Goal: Register for event/course

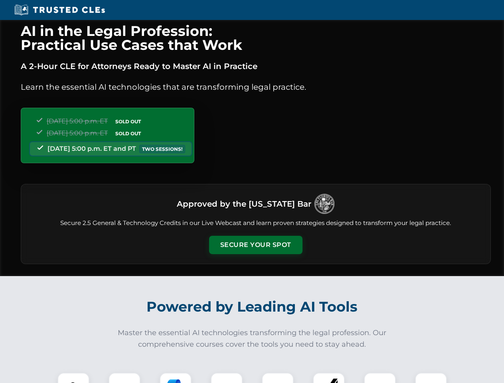
click at [255, 245] on button "Secure Your Spot" at bounding box center [255, 245] width 93 height 18
click at [73, 378] on img at bounding box center [73, 388] width 23 height 23
click at [124, 378] on div at bounding box center [125, 389] width 32 height 32
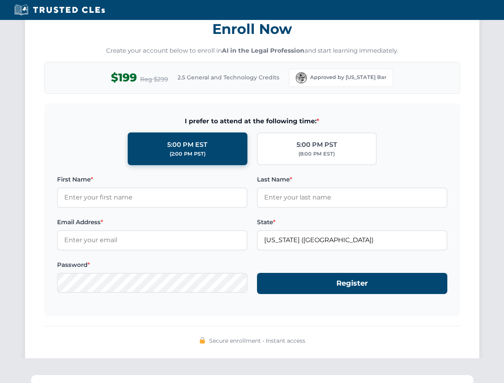
scroll to position [783, 0]
